Goal: Task Accomplishment & Management: Manage account settings

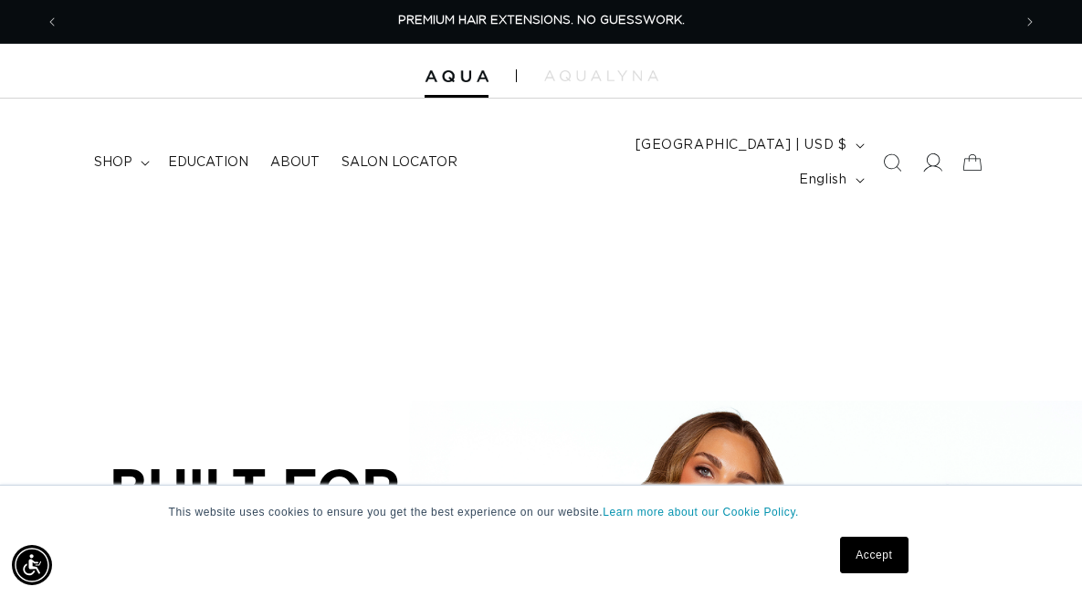
click at [929, 153] on icon at bounding box center [931, 162] width 19 height 19
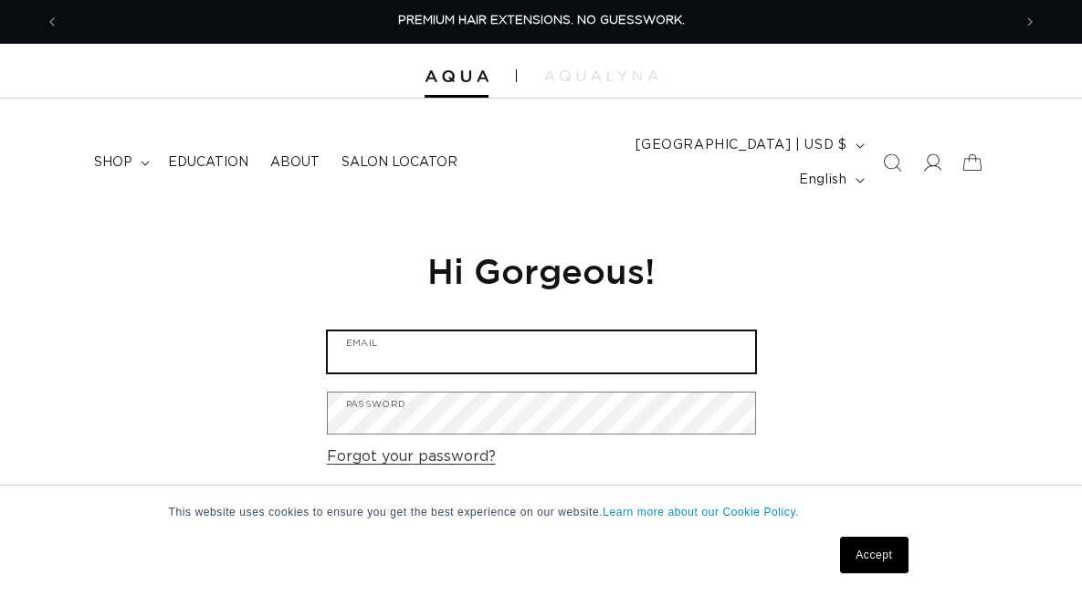
click at [435, 331] on input "Email" at bounding box center [541, 351] width 427 height 41
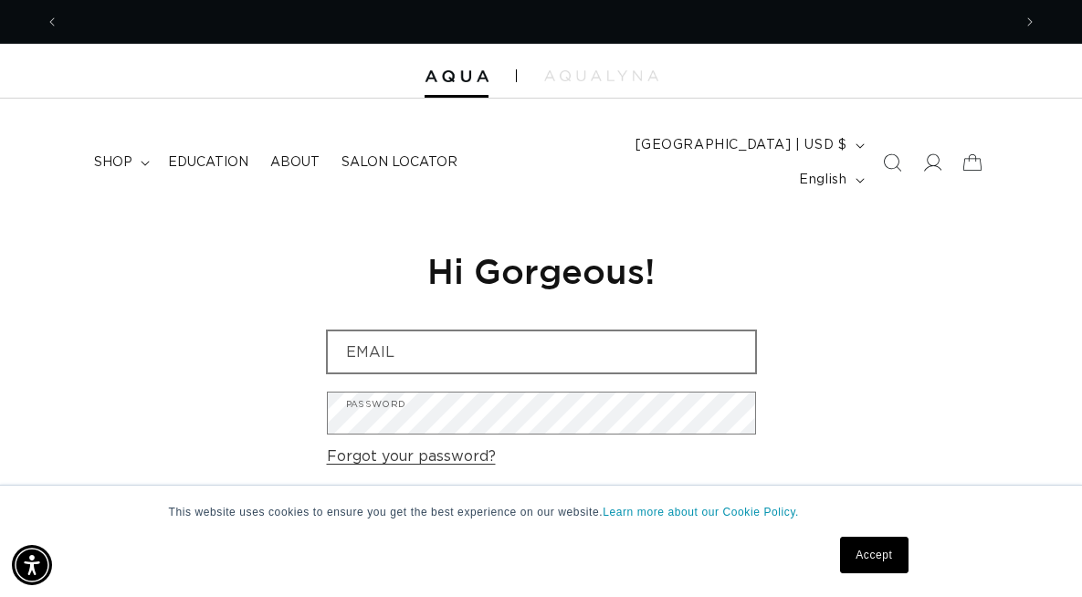
scroll to position [0, 952]
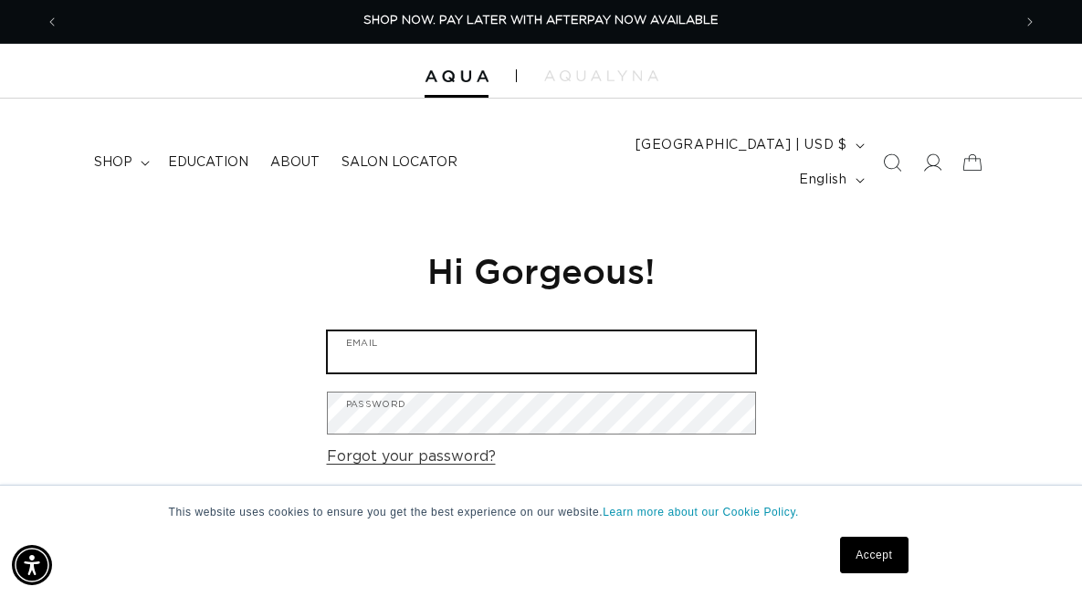
type input "nicoleviola86@gmail.com"
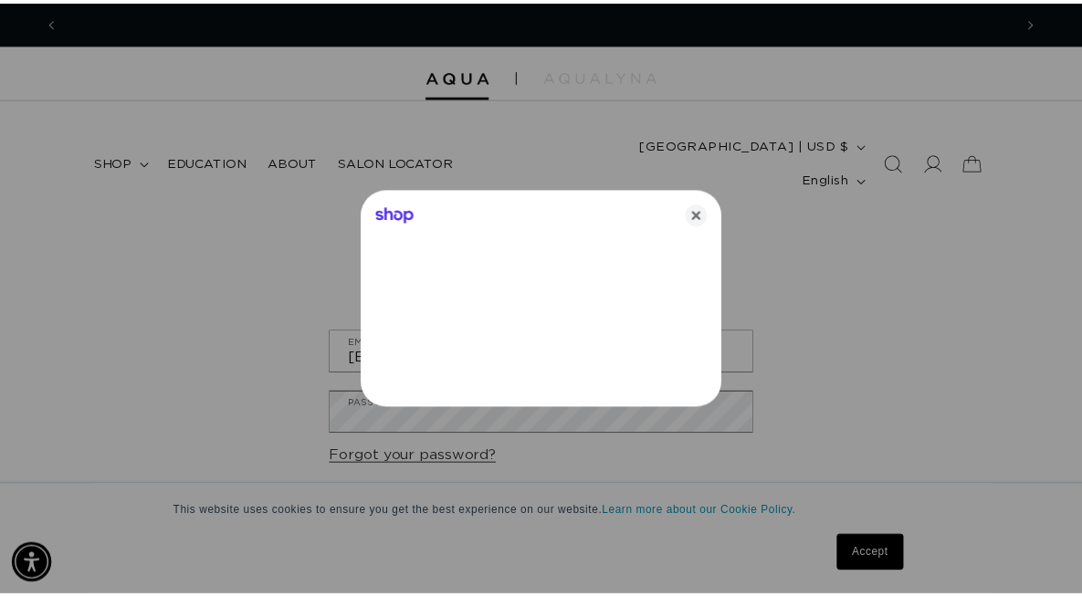
scroll to position [0, 1932]
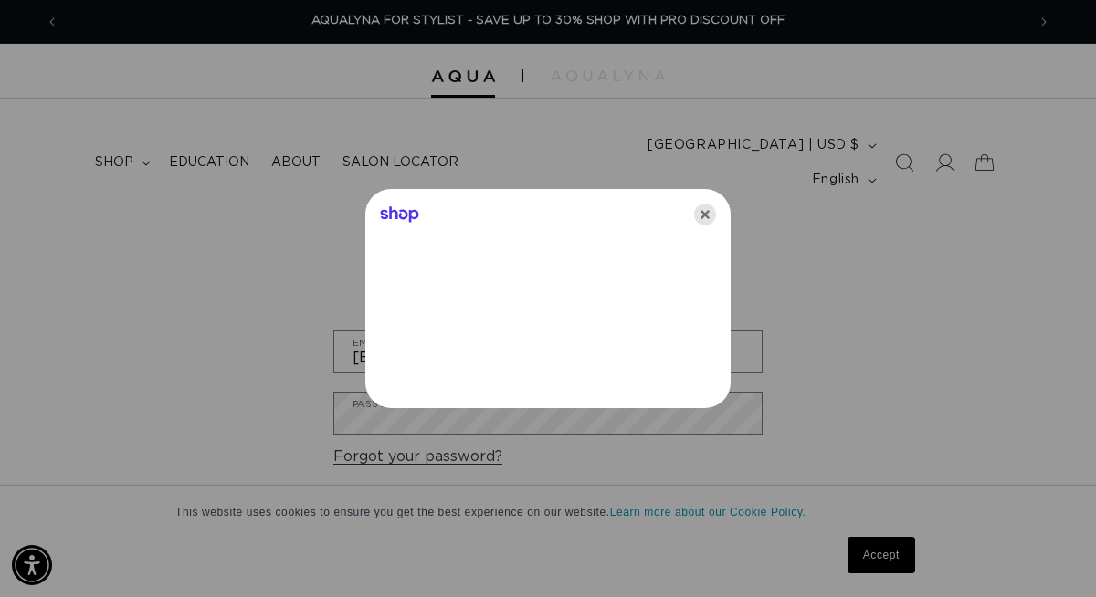
click at [698, 220] on icon "Close" at bounding box center [705, 215] width 22 height 22
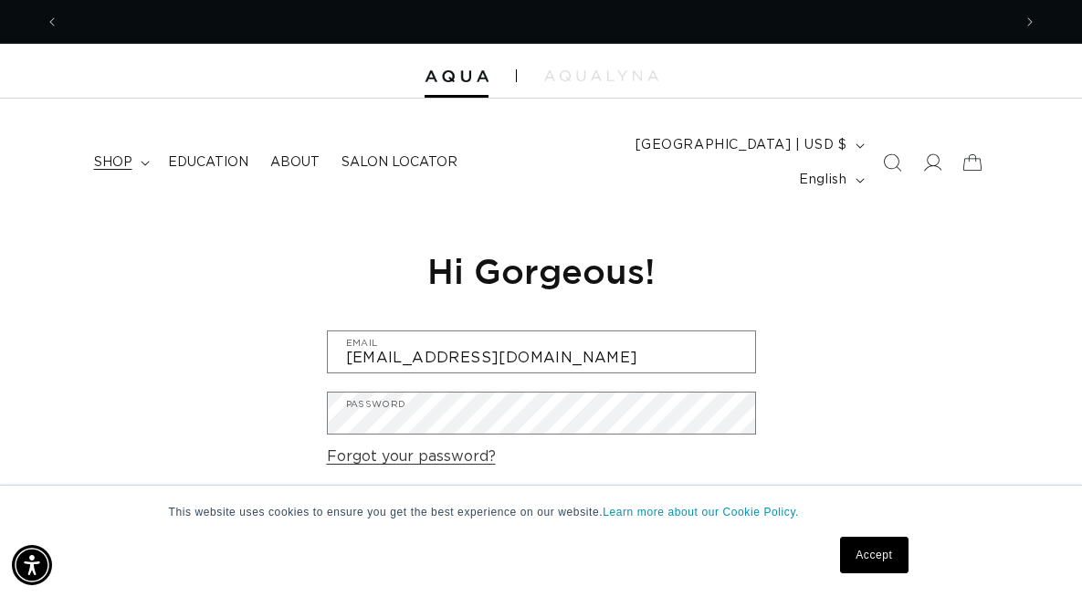
scroll to position [0, 952]
click at [136, 146] on summary "shop" at bounding box center [120, 162] width 74 height 38
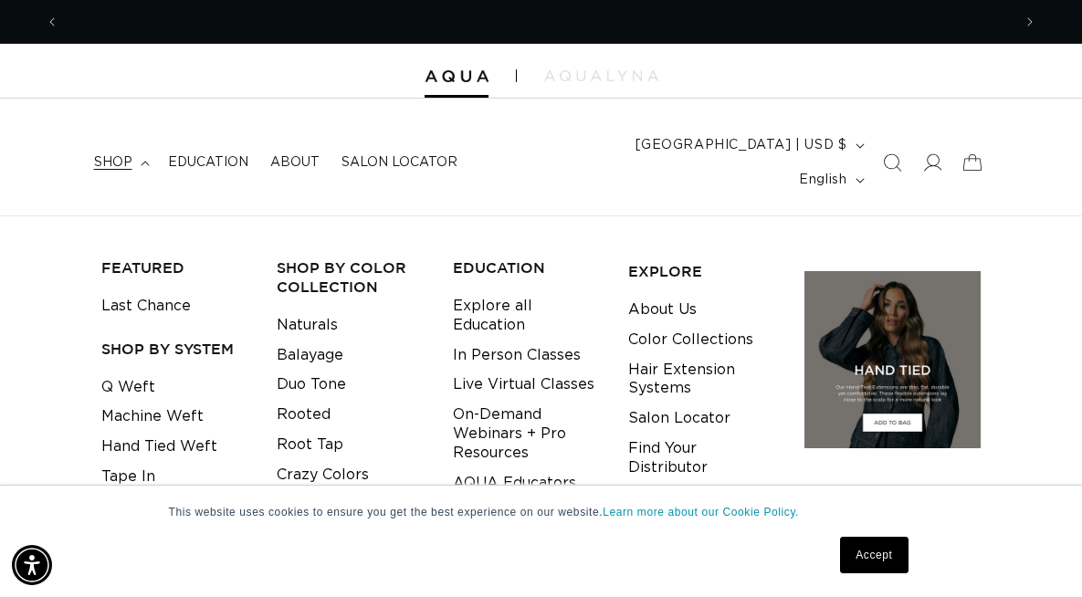
scroll to position [0, 0]
